Goal: Go to known website: Go to known website

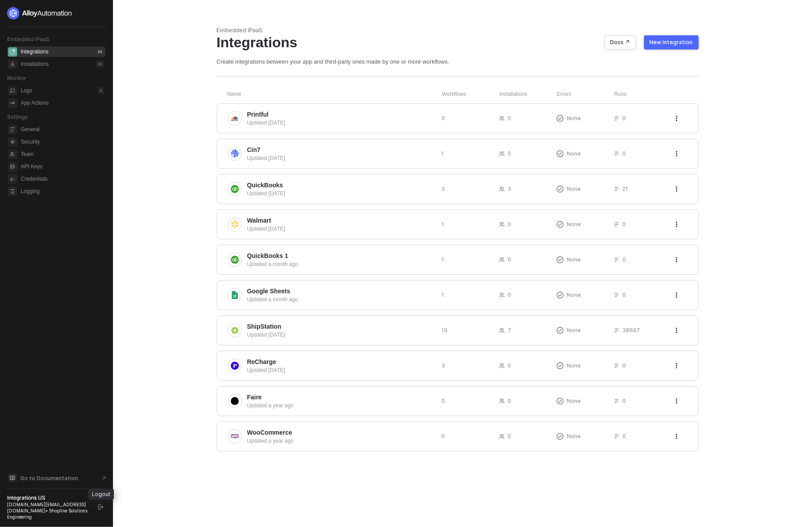
click at [102, 509] on icon "logout" at bounding box center [100, 506] width 5 height 5
